Goal: Task Accomplishment & Management: Manage account settings

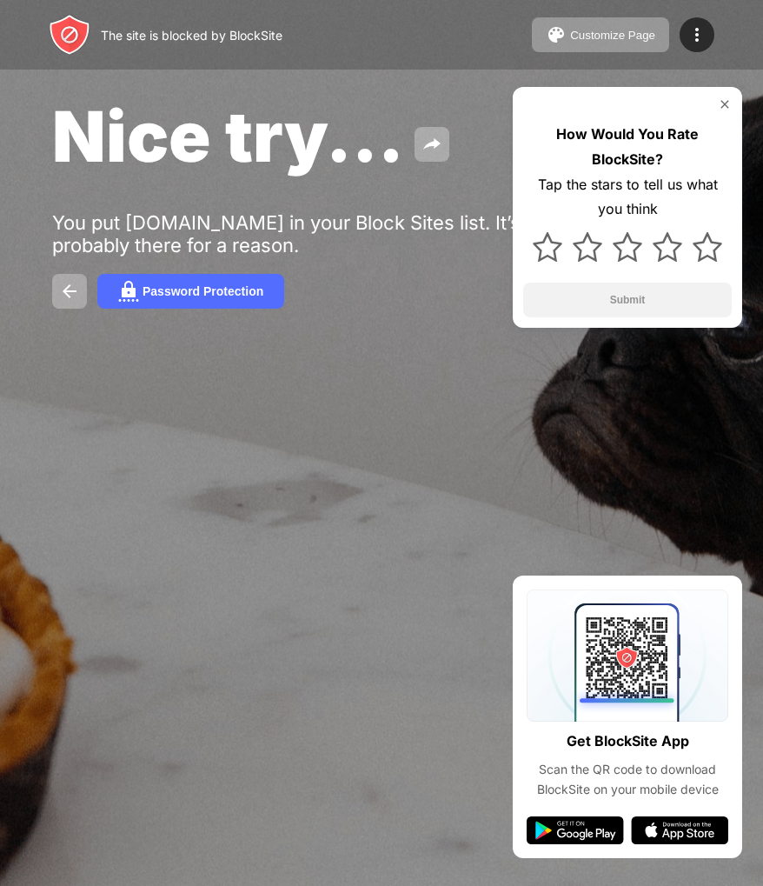
drag, startPoint x: 410, startPoint y: 397, endPoint x: 418, endPoint y: 383, distance: 16.0
click at [411, 395] on div "Nice try... You put reddit.com in your Block Sites list. It’s probably there fo…" at bounding box center [381, 201] width 763 height 402
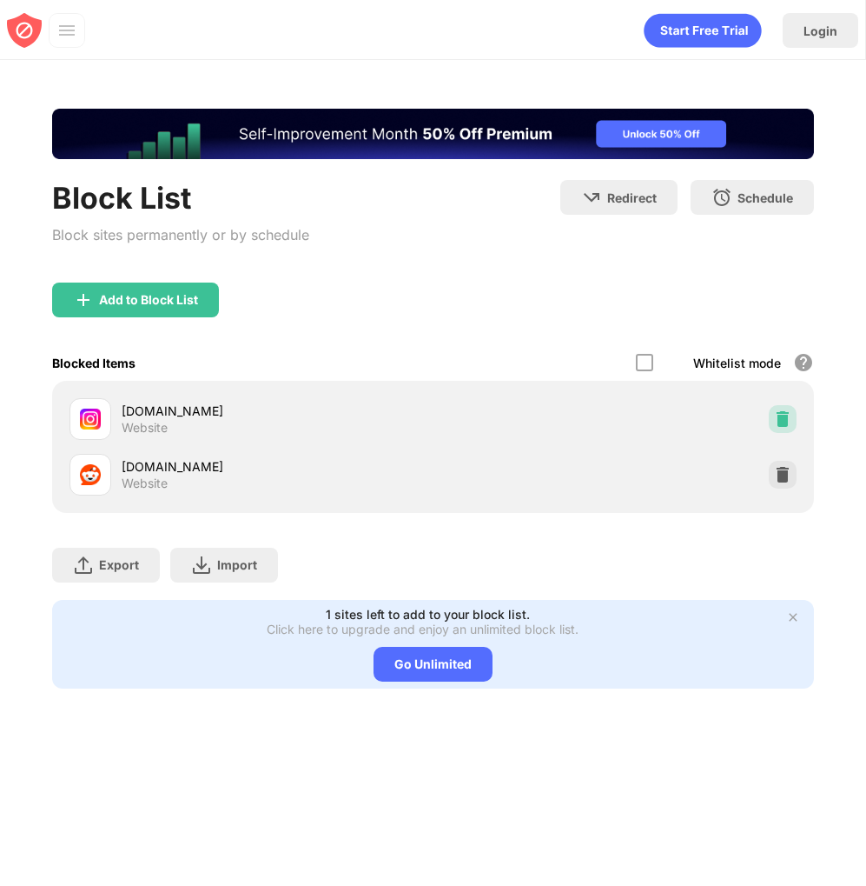
click at [782, 414] on img at bounding box center [782, 418] width 17 height 17
